Goal: Find contact information: Find contact information

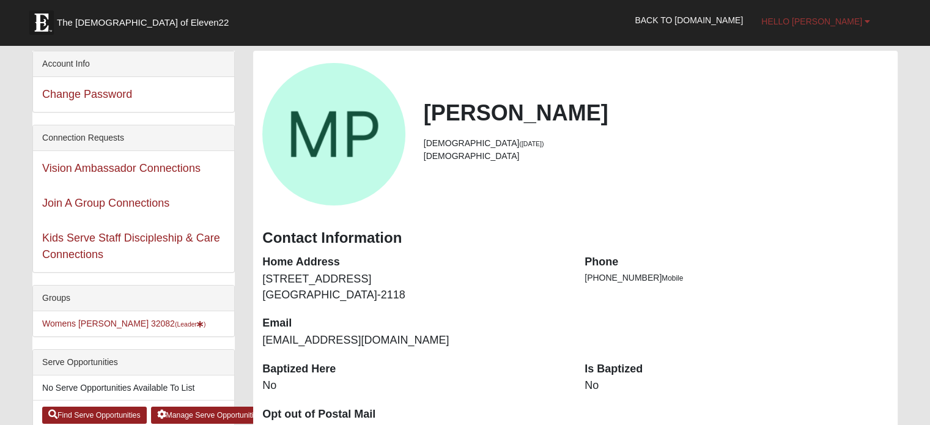
click at [867, 21] on b at bounding box center [868, 21] width 6 height 9
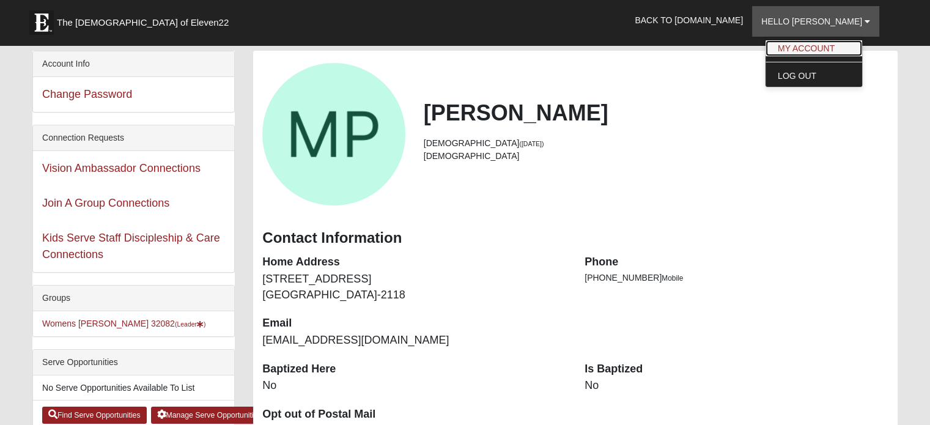
click at [835, 46] on link "My Account" at bounding box center [814, 48] width 97 height 16
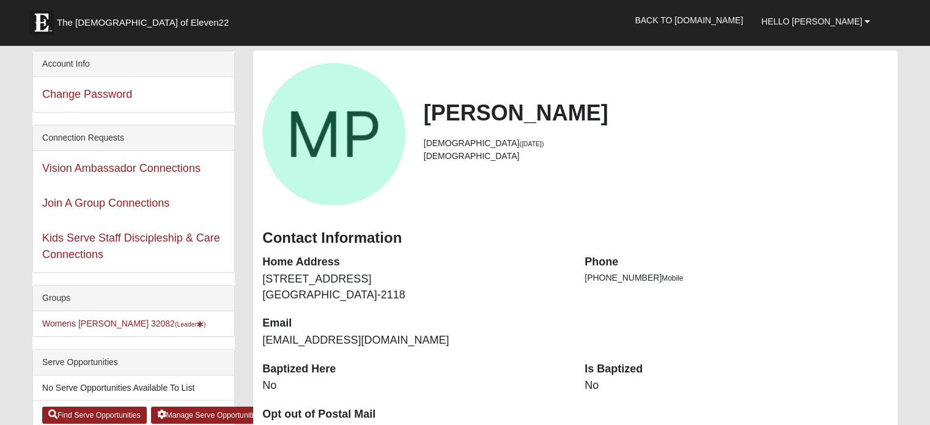
click at [68, 60] on div "Account Info" at bounding box center [133, 64] width 201 height 26
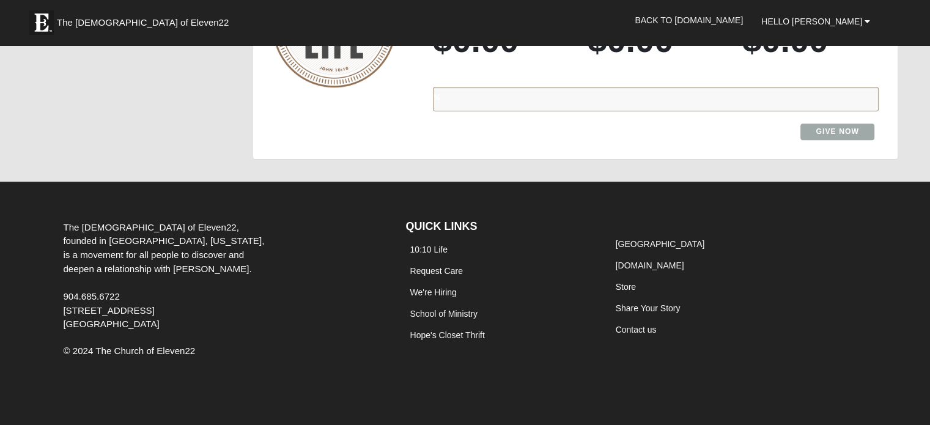
scroll to position [909, 0]
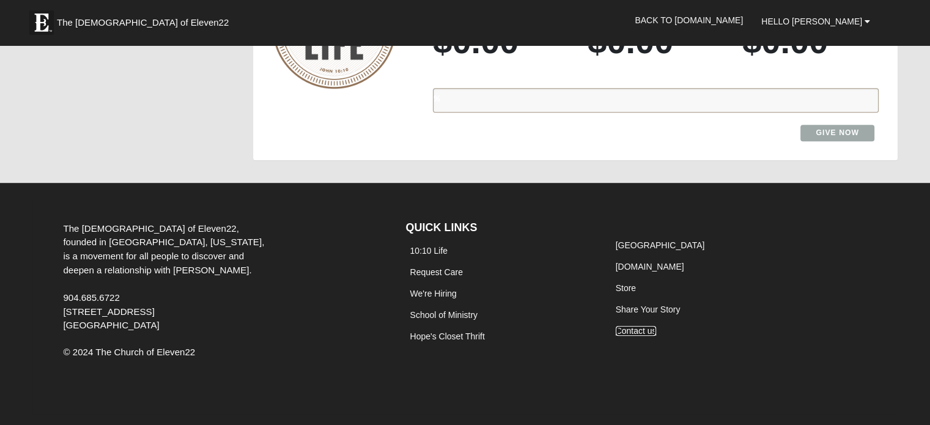
click at [629, 327] on link "Contact us" at bounding box center [636, 331] width 41 height 10
